Goal: Information Seeking & Learning: Compare options

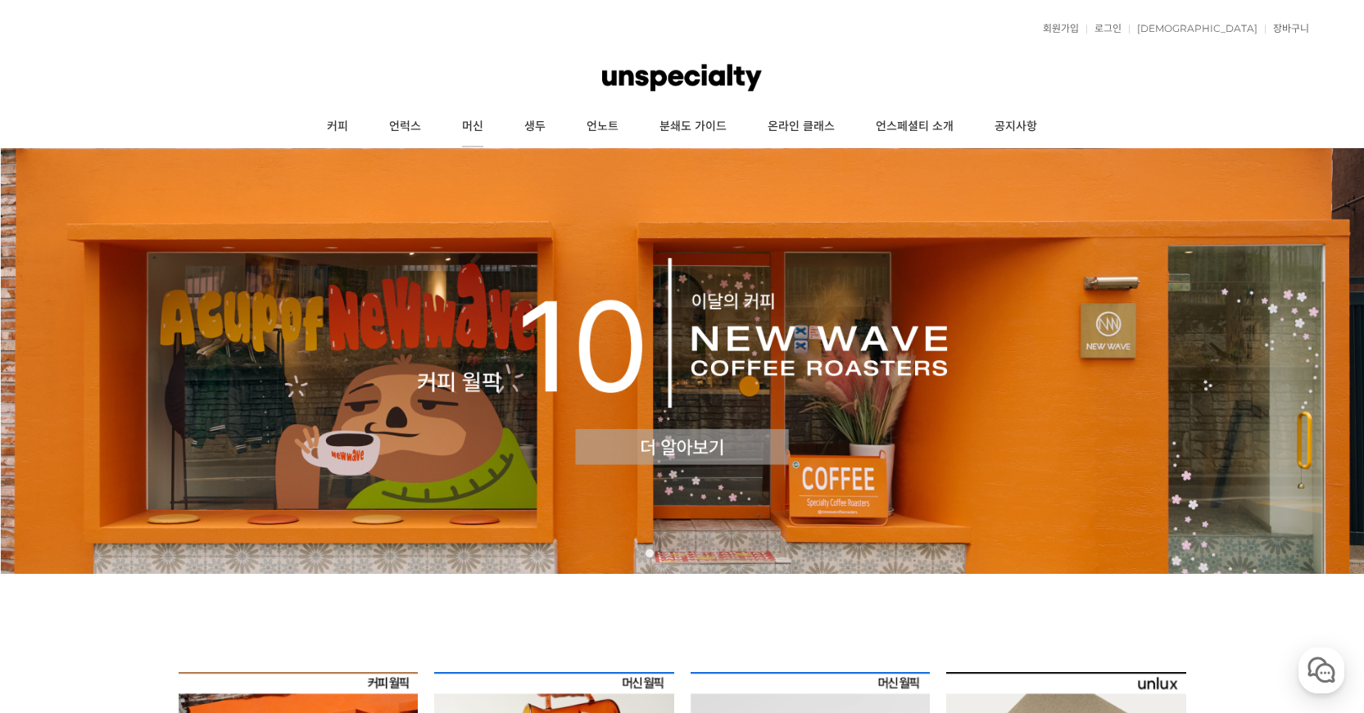
click at [454, 127] on link "머신" at bounding box center [472, 126] width 62 height 41
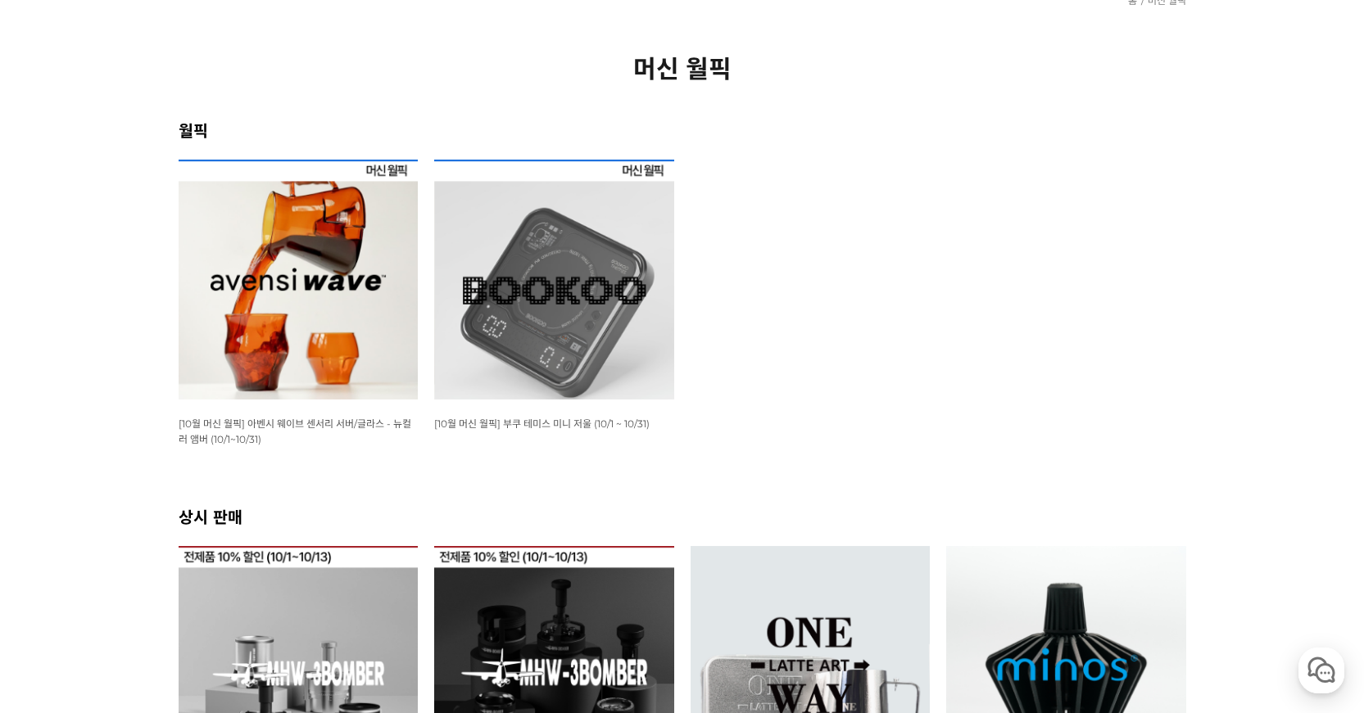
scroll to position [164, 0]
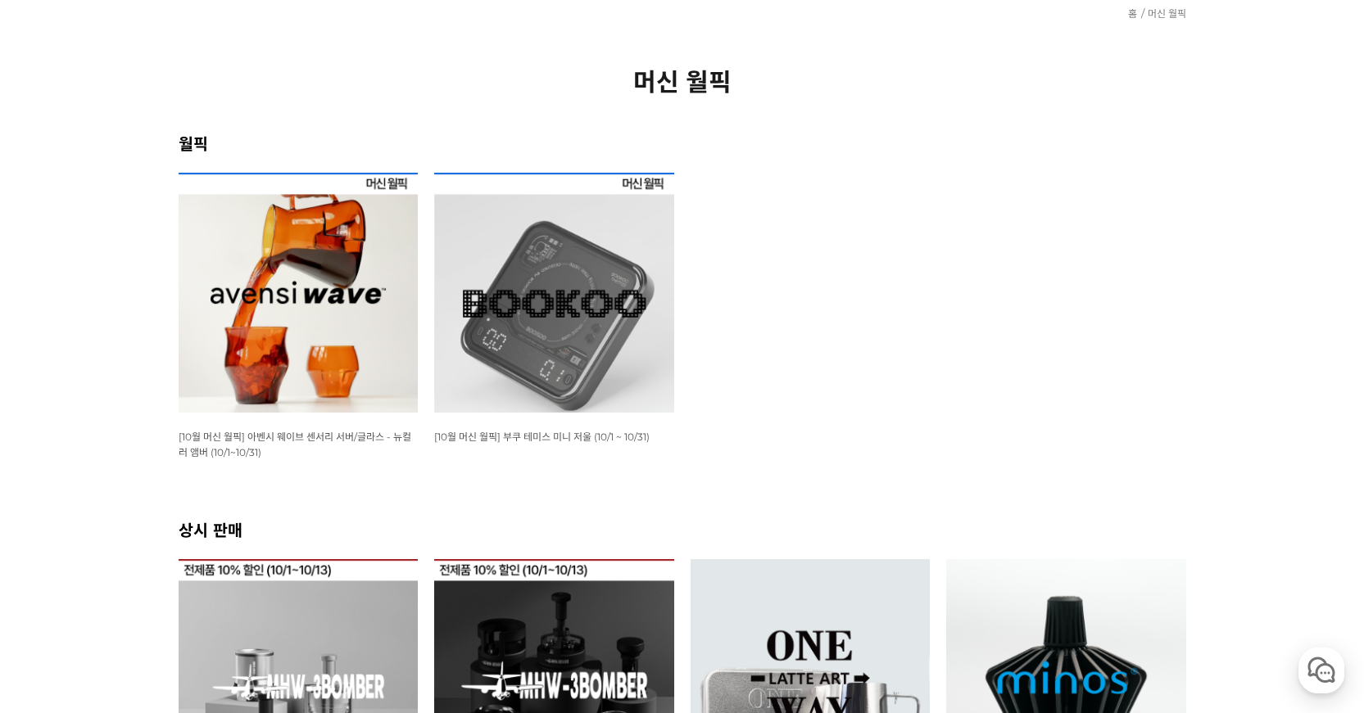
click at [611, 344] on img at bounding box center [554, 293] width 240 height 240
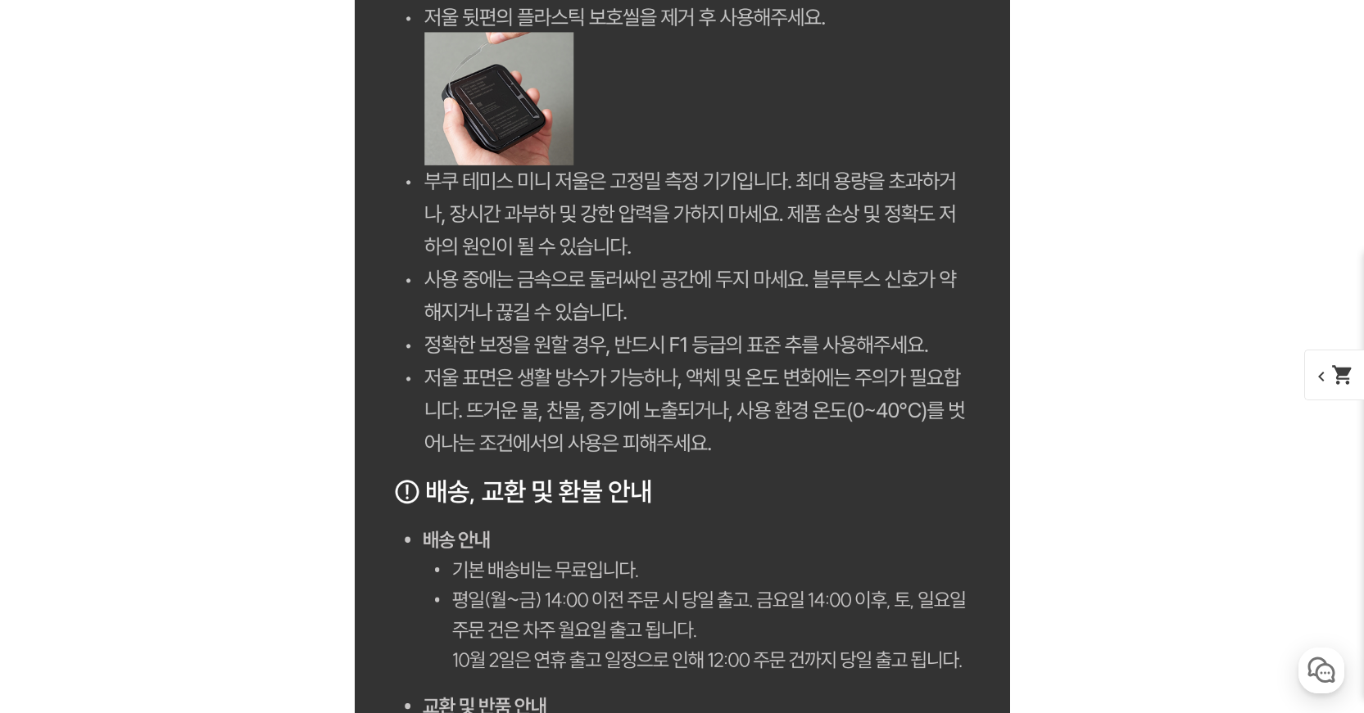
scroll to position [13679, 0]
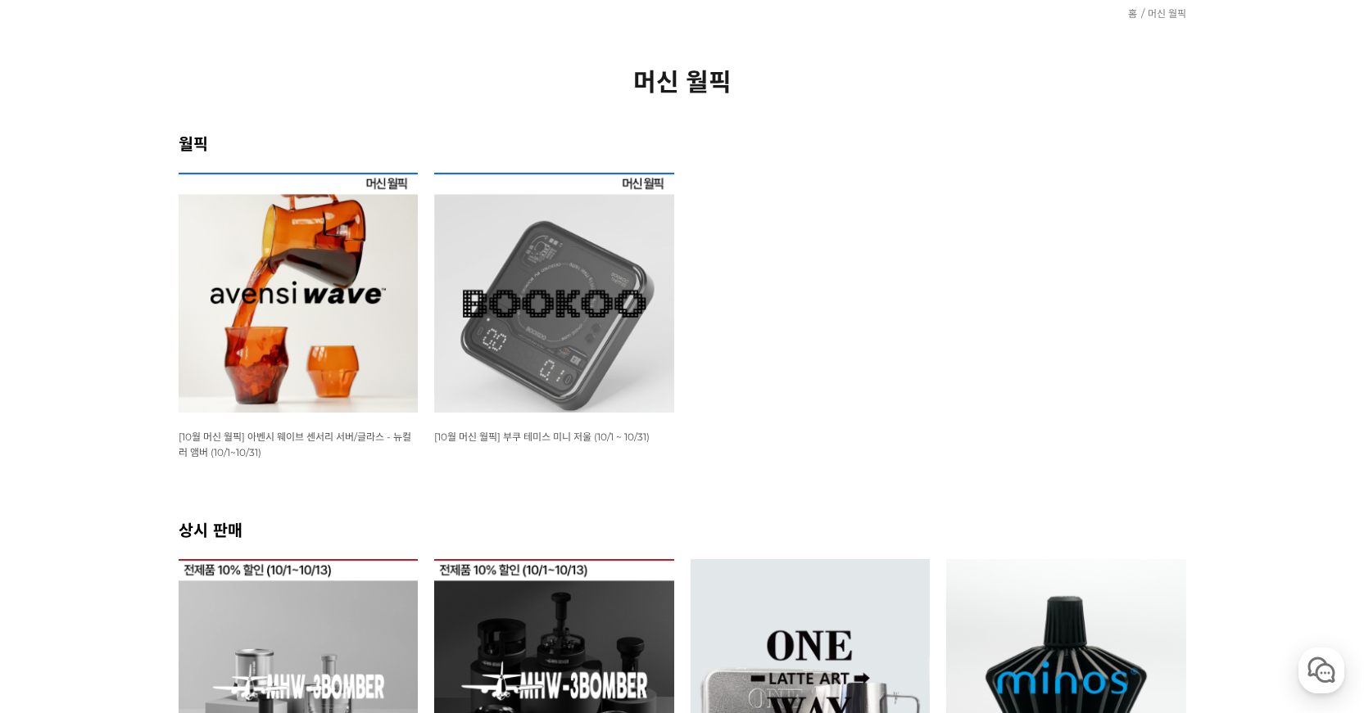
click at [260, 338] on img at bounding box center [299, 293] width 240 height 240
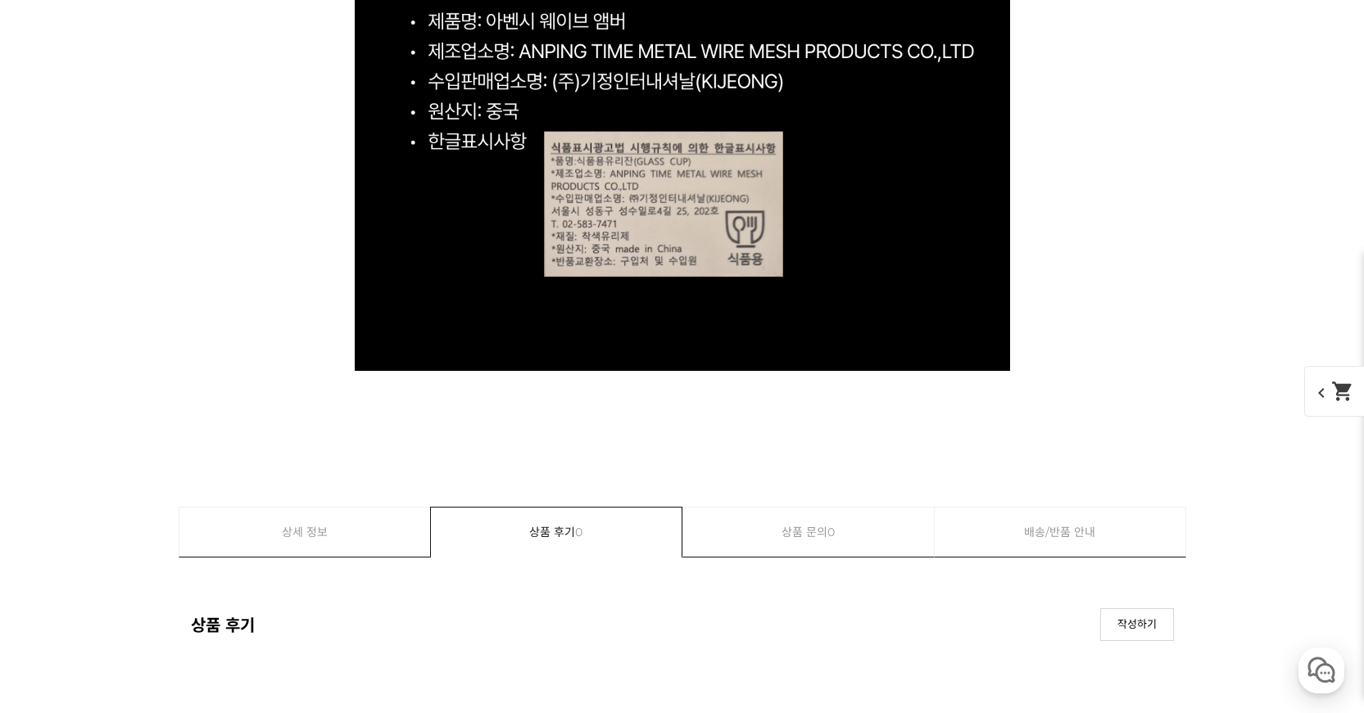
scroll to position [17119, 0]
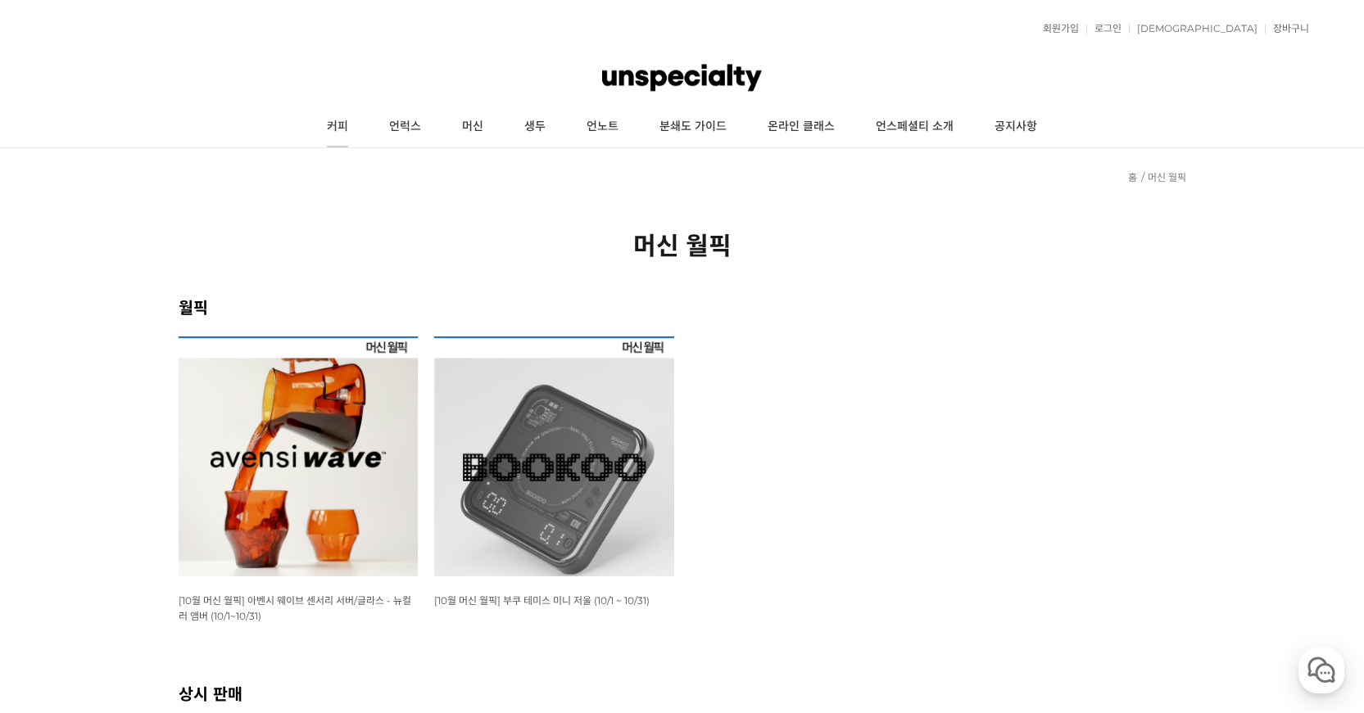
click at [331, 127] on link "커피" at bounding box center [337, 126] width 62 height 41
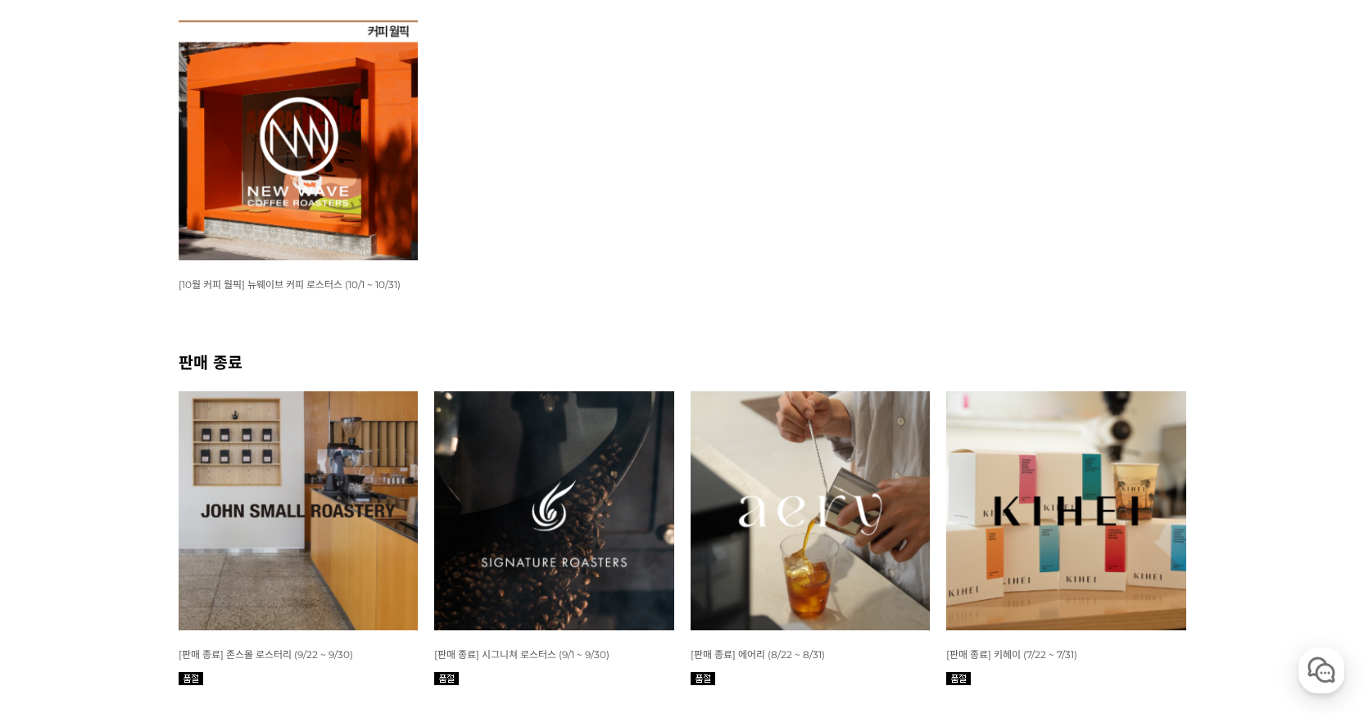
scroll to position [164, 0]
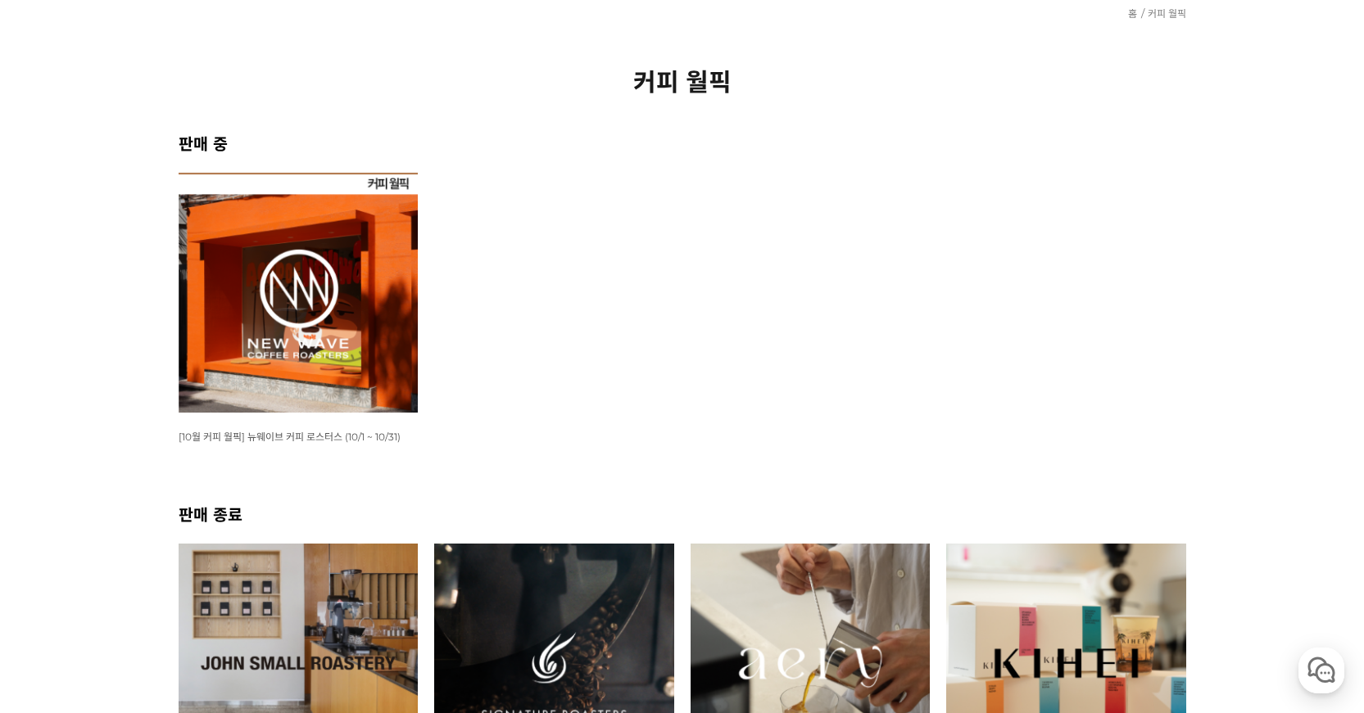
click at [374, 263] on img at bounding box center [299, 293] width 240 height 240
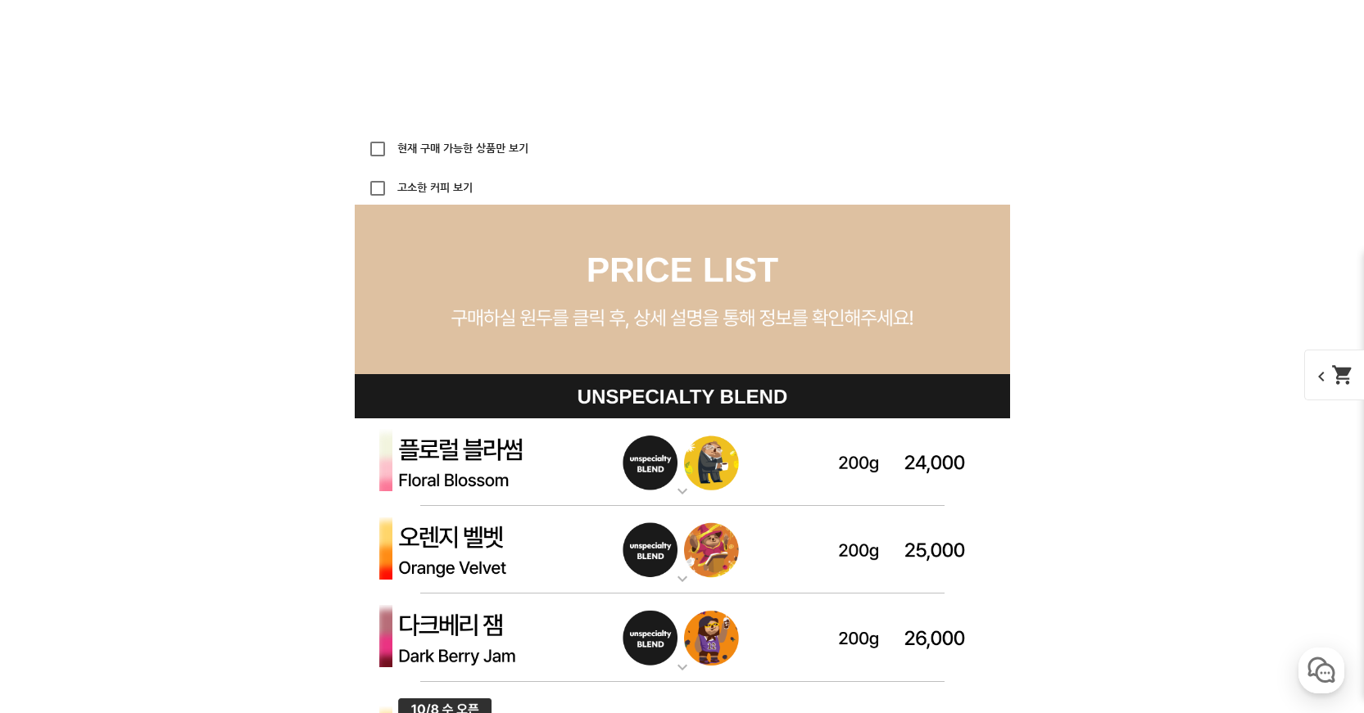
scroll to position [4587, 0]
